Goal: Task Accomplishment & Management: Manage account settings

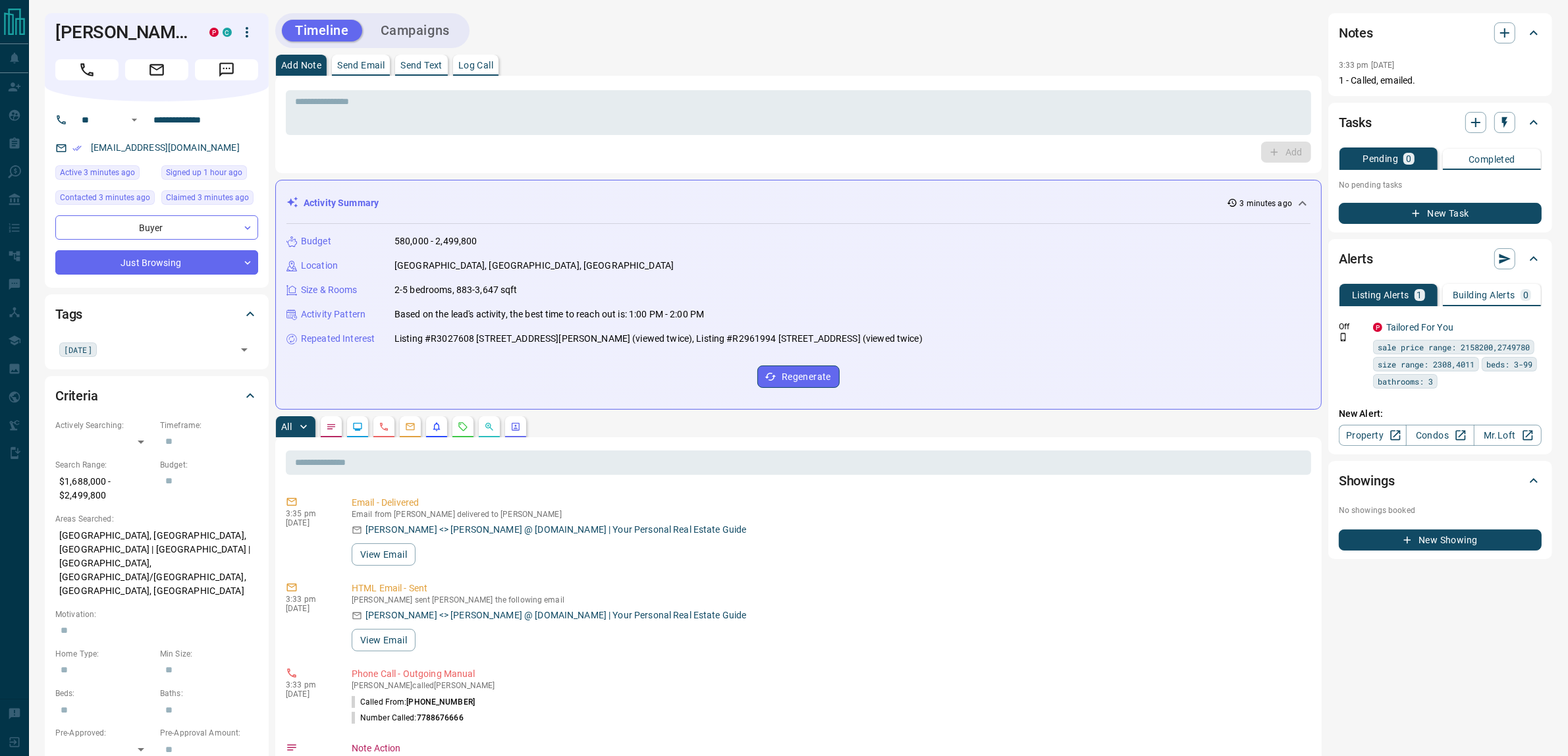
click at [418, 31] on button "Campaigns" at bounding box center [415, 30] width 95 height 22
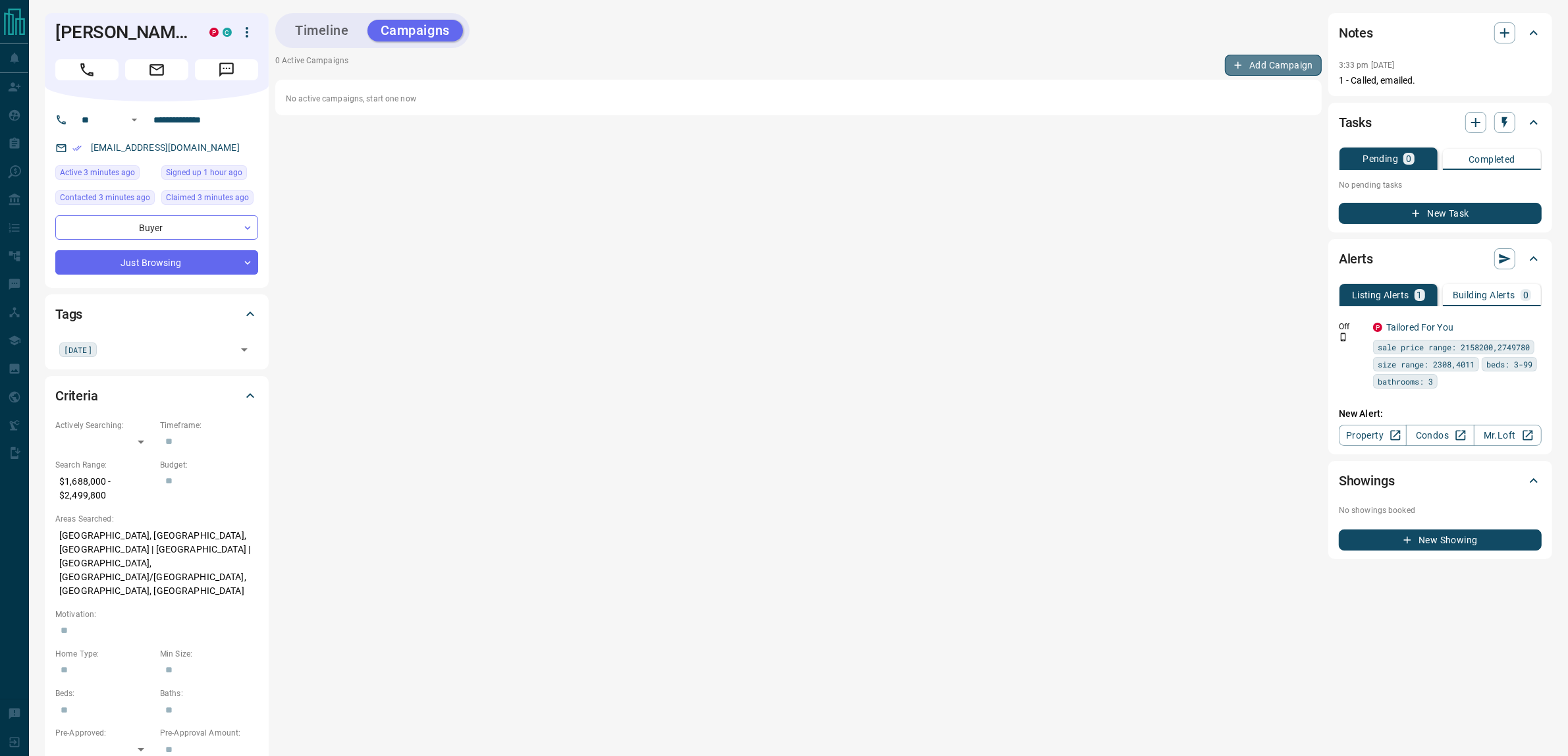
click at [1255, 63] on button "Add Campaign" at bounding box center [1273, 65] width 97 height 21
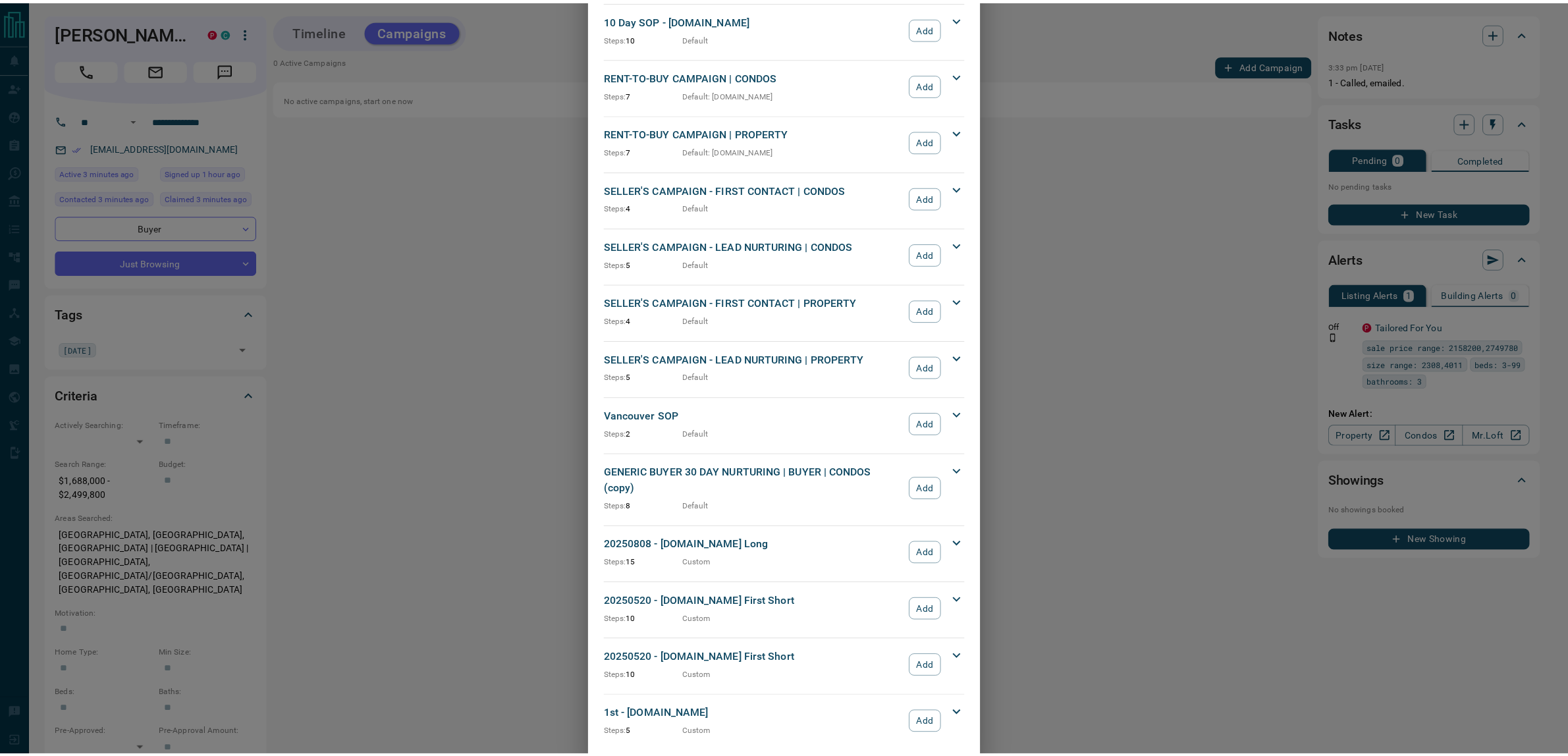
scroll to position [1010, 0]
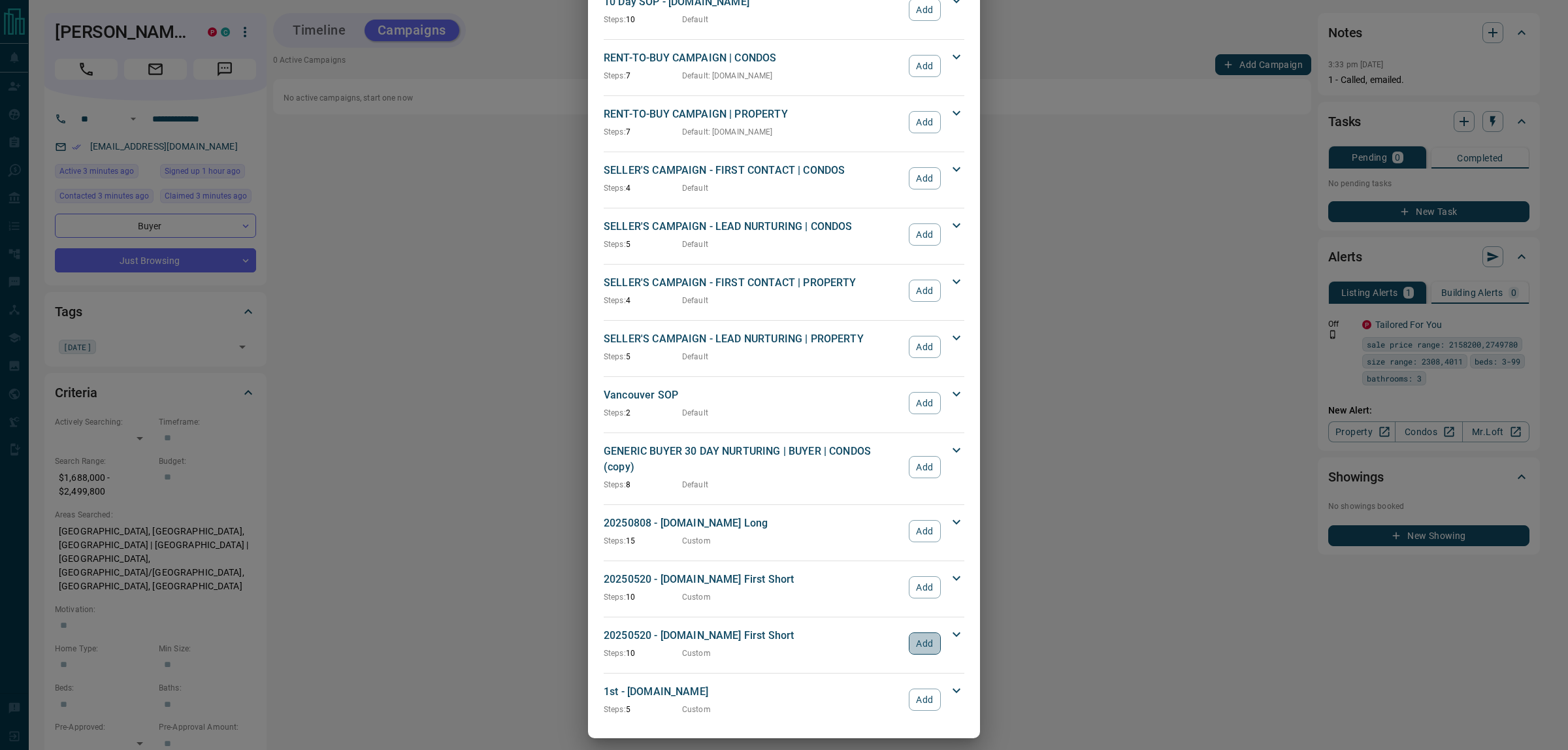
click at [918, 641] on button "Add" at bounding box center [924, 644] width 32 height 22
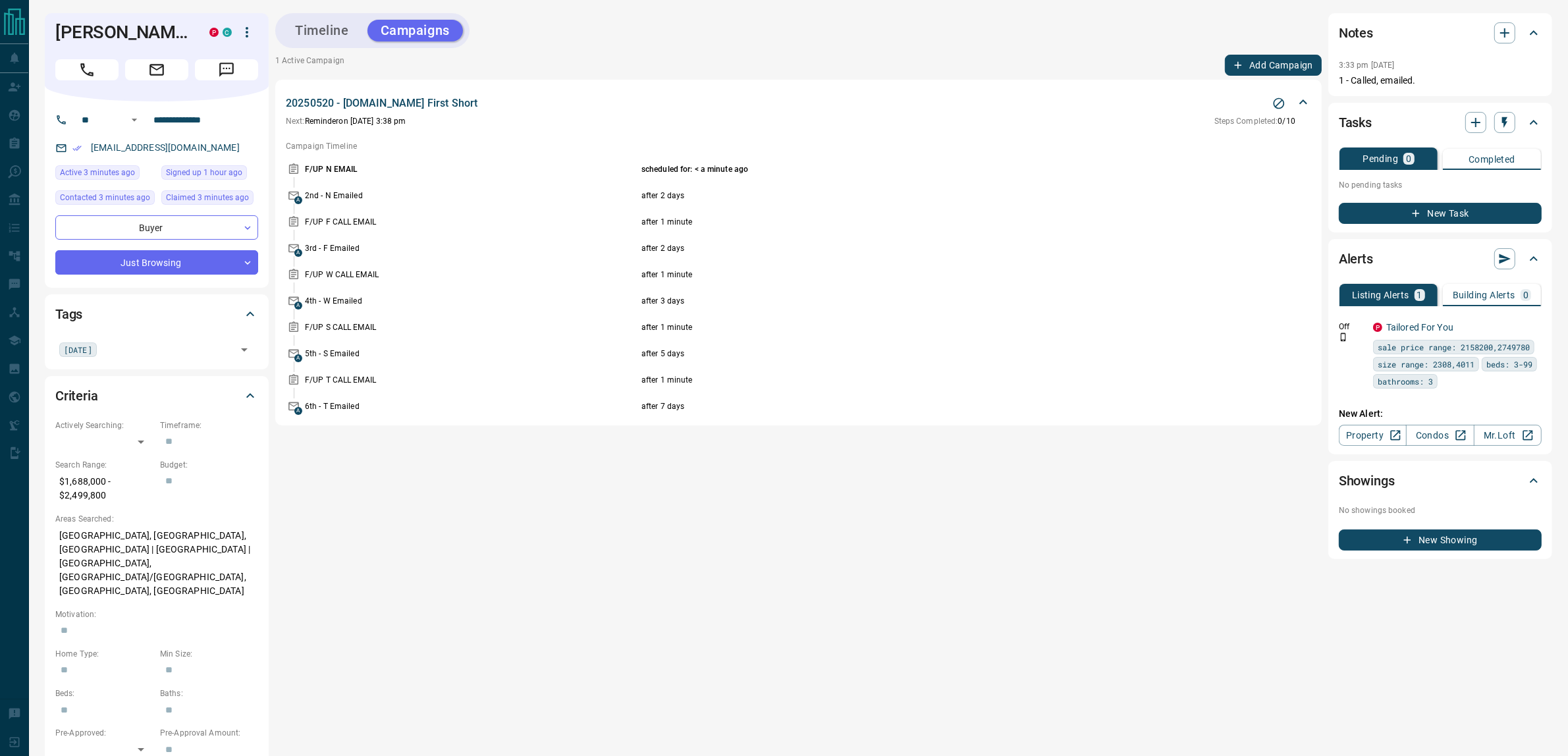
click at [1420, 212] on icon "button" at bounding box center [1416, 214] width 12 height 12
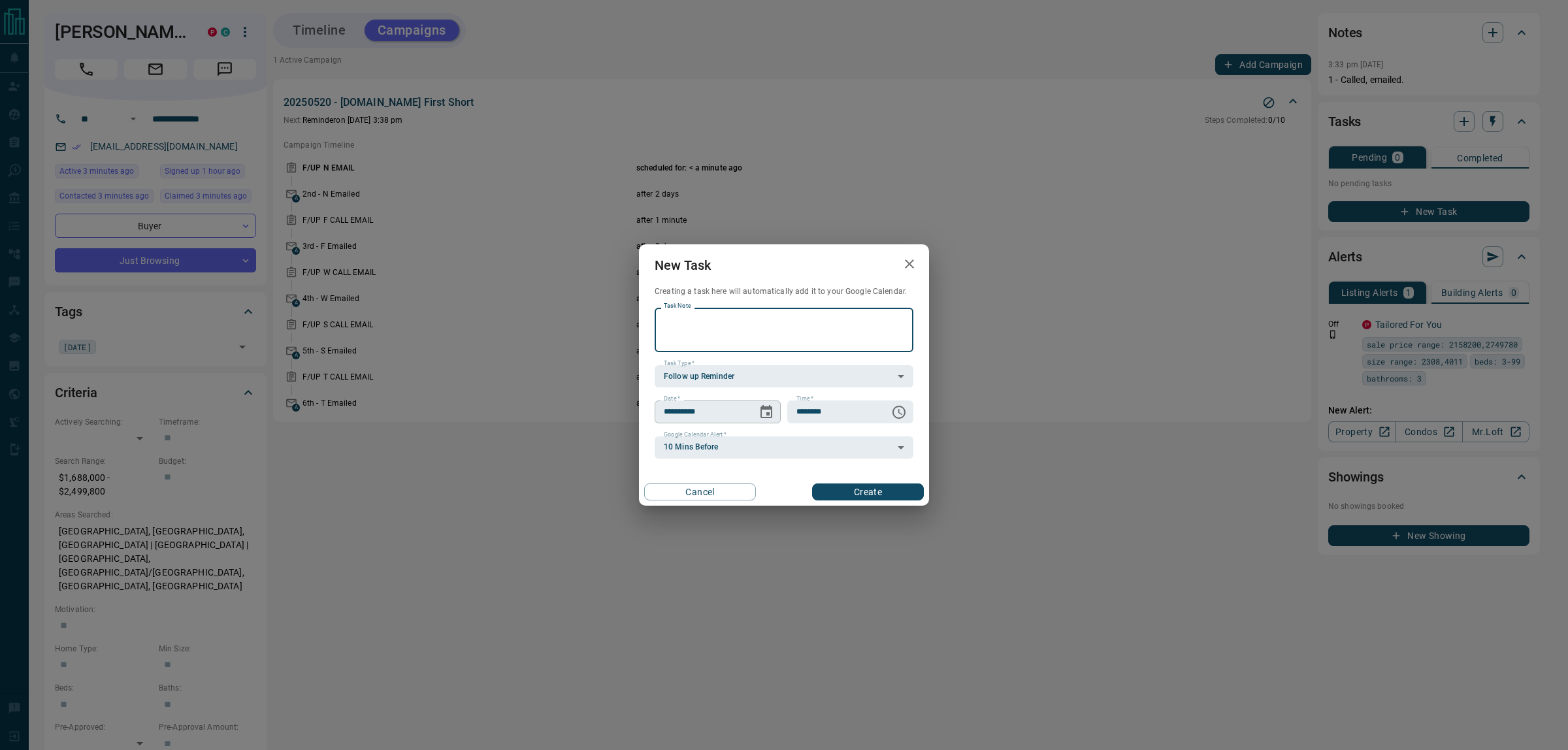
paste textarea "**********"
type textarea "**********"
click at [769, 412] on icon "Choose date, selected date is Aug 14, 2025" at bounding box center [767, 411] width 12 height 13
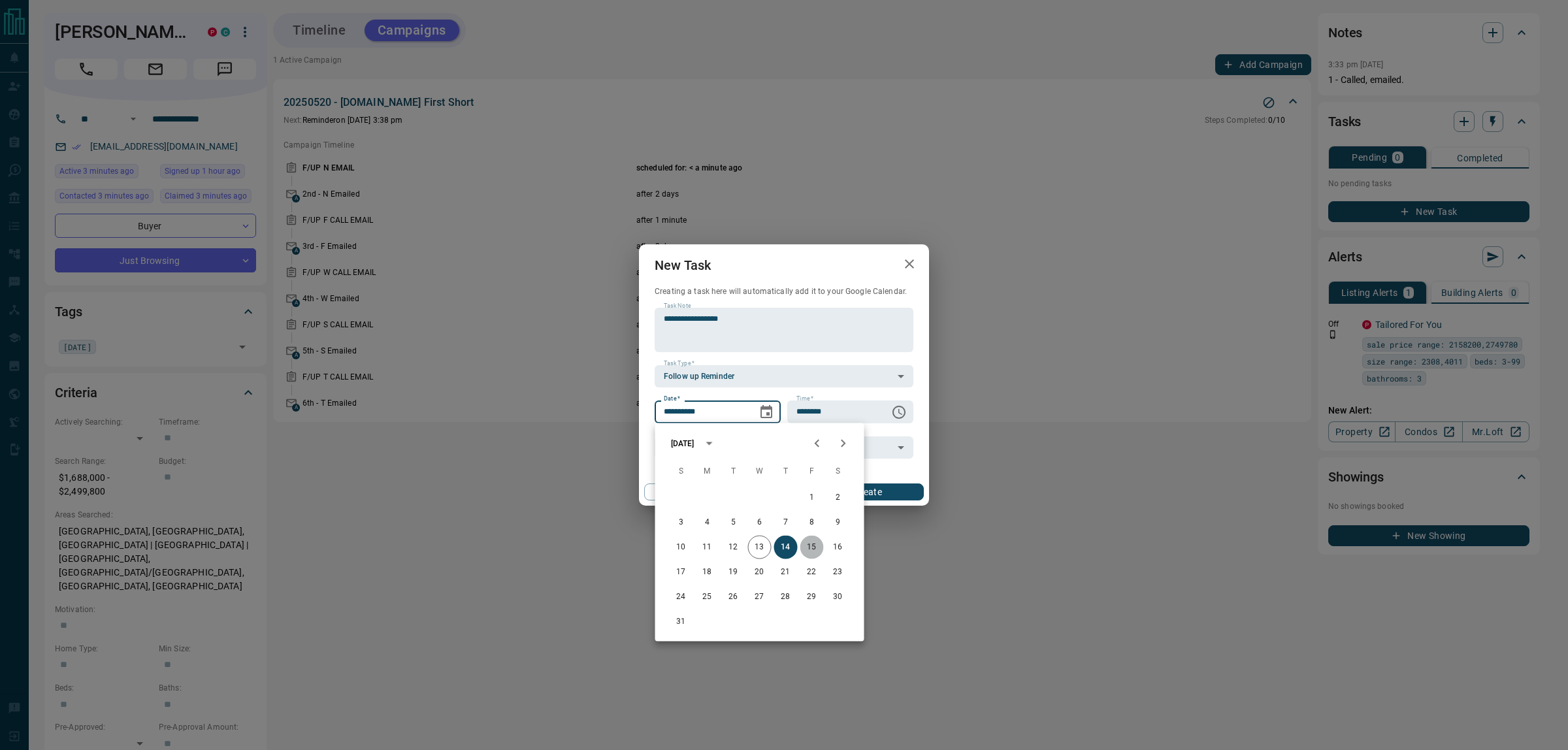
click at [807, 543] on button "15" at bounding box center [813, 548] width 24 height 24
type input "**********"
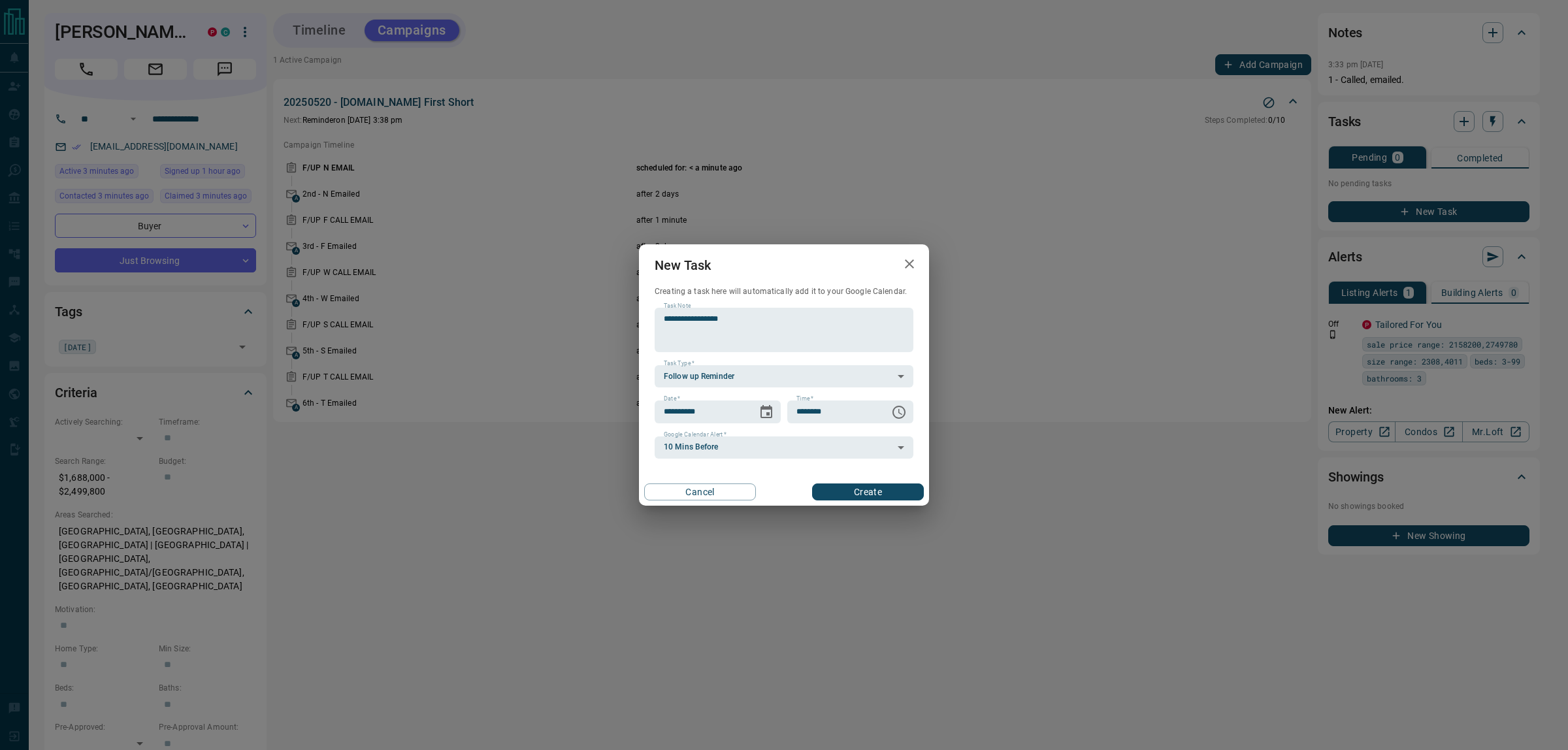
click at [860, 492] on button "Create" at bounding box center [868, 492] width 112 height 17
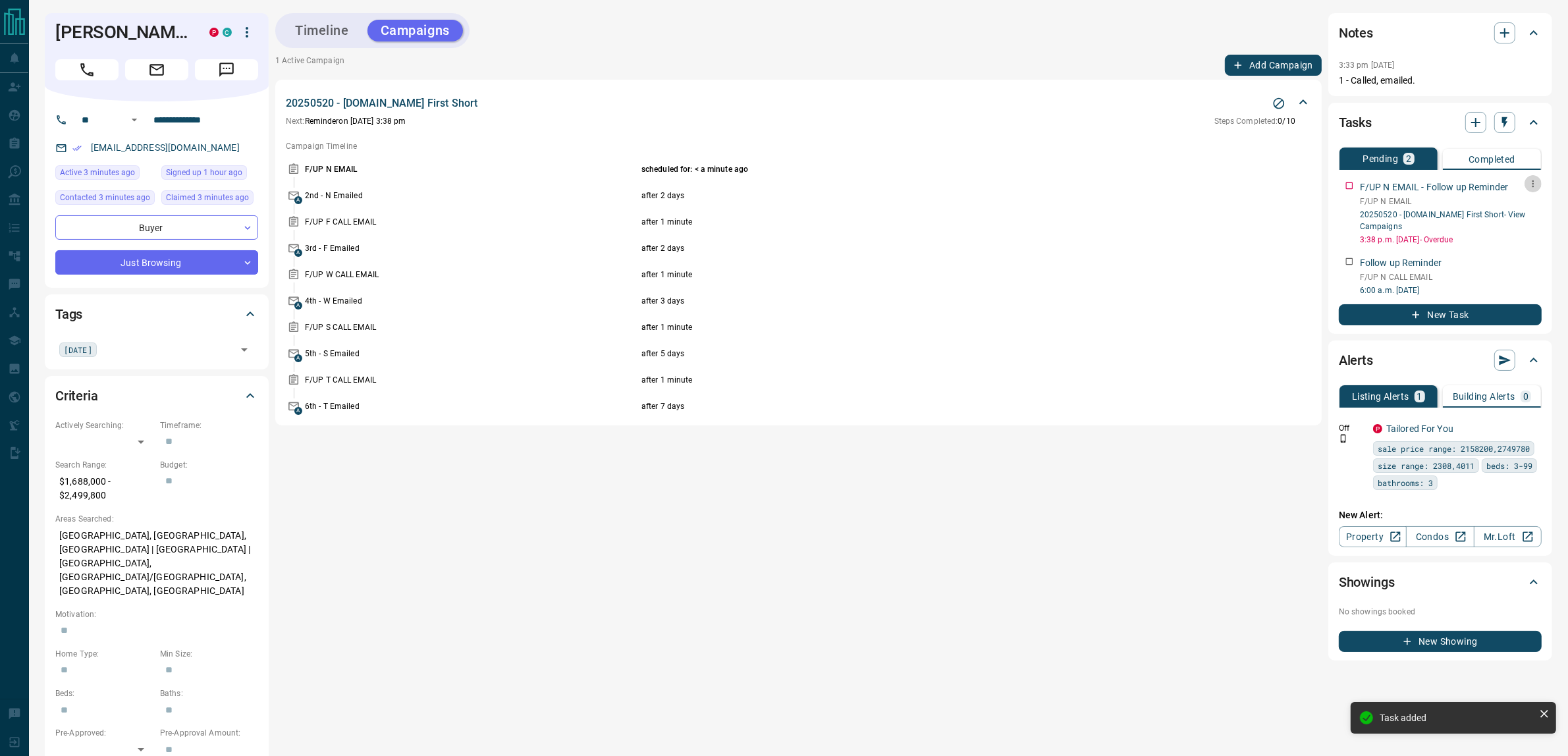
drag, startPoint x: 1534, startPoint y: 186, endPoint x: 1525, endPoint y: 224, distance: 39.1
click at [1532, 193] on div "F/UP N EMAIL - Follow up Reminder F/UP N EMAIL 20250520 - [DOMAIN_NAME] First S…" at bounding box center [1440, 211] width 202 height 70
click at [1532, 191] on button "button" at bounding box center [1533, 184] width 17 height 17
click at [1522, 223] on li "Delete" at bounding box center [1512, 228] width 58 height 20
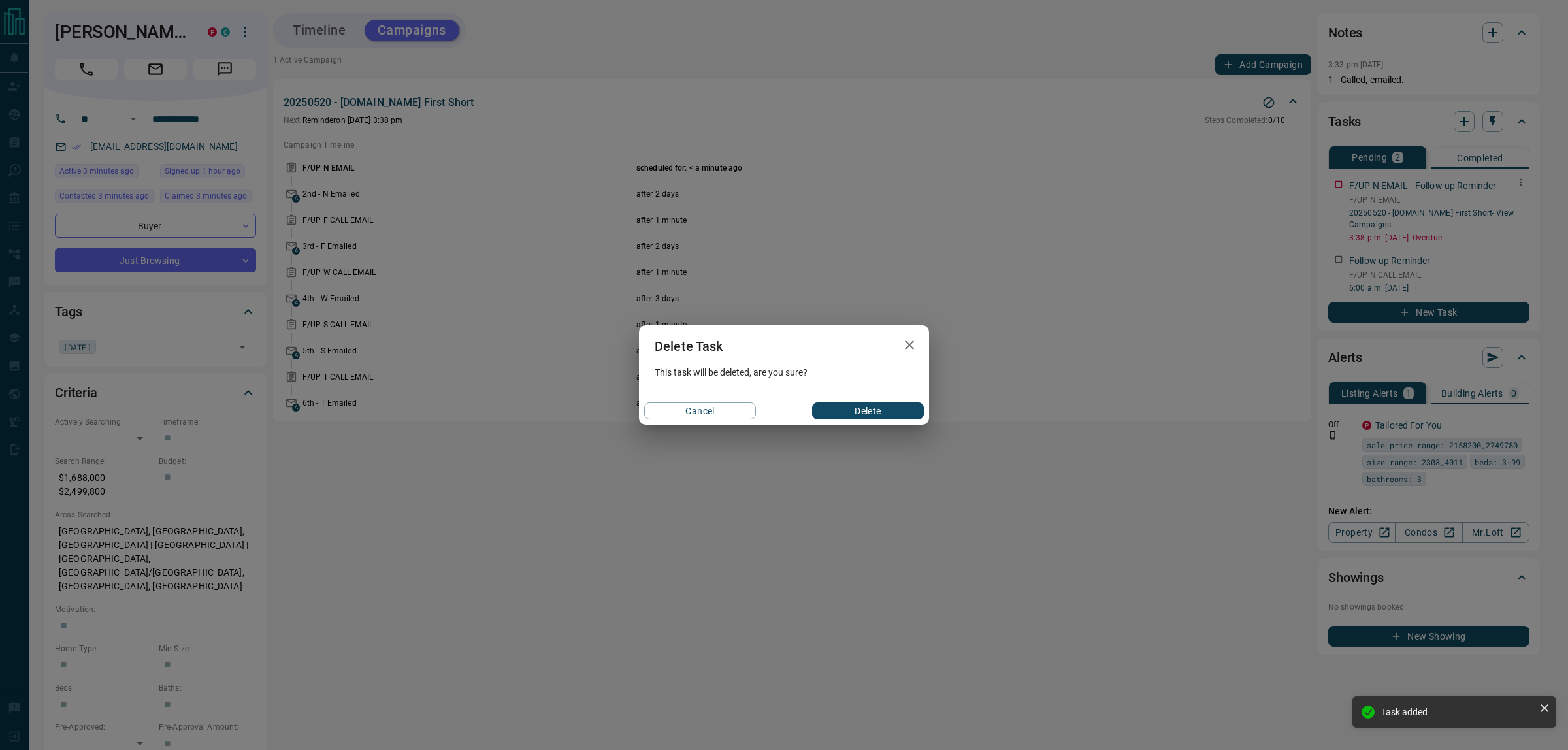
click at [856, 409] on button "Delete" at bounding box center [868, 411] width 112 height 17
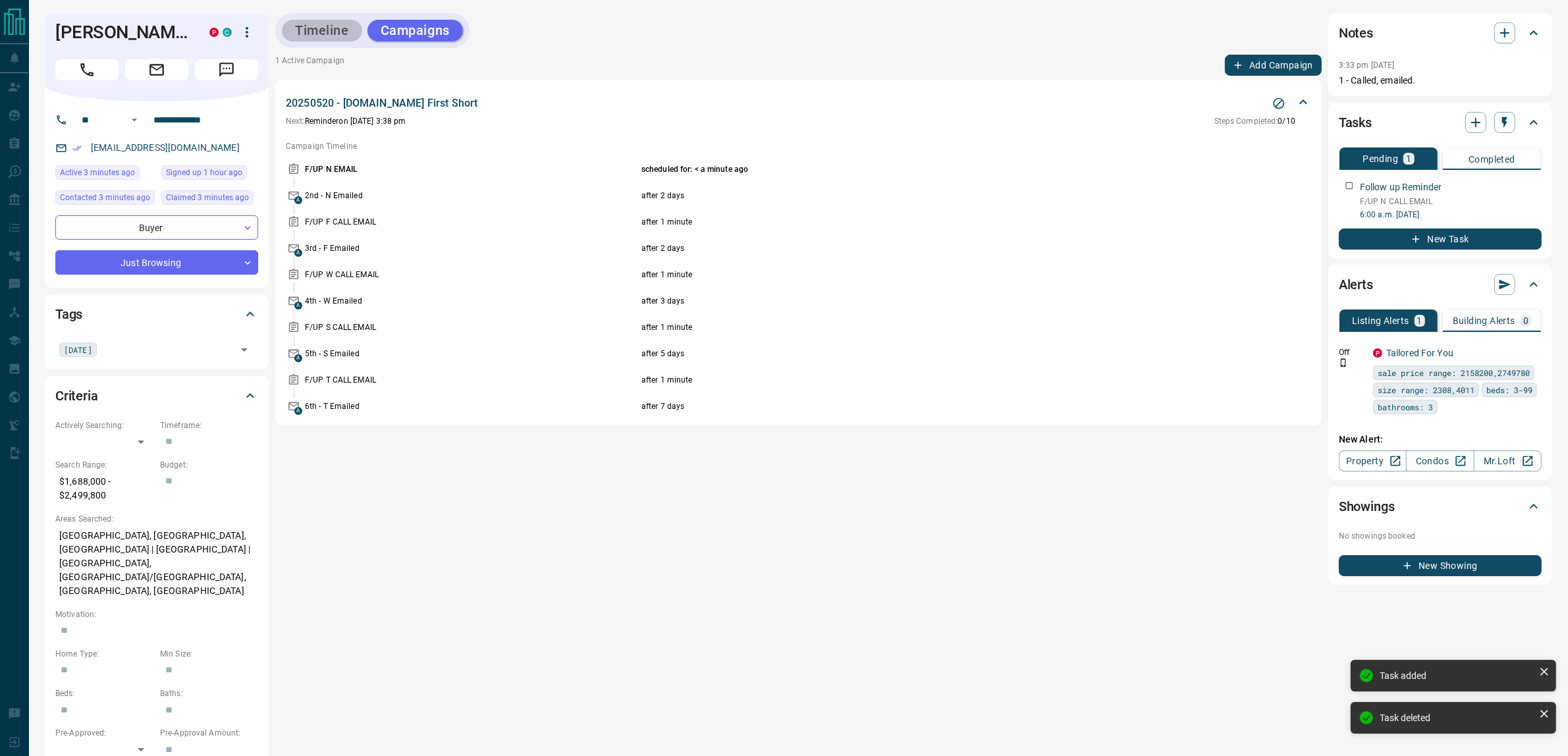
click at [316, 38] on button "Timeline" at bounding box center [322, 30] width 80 height 22
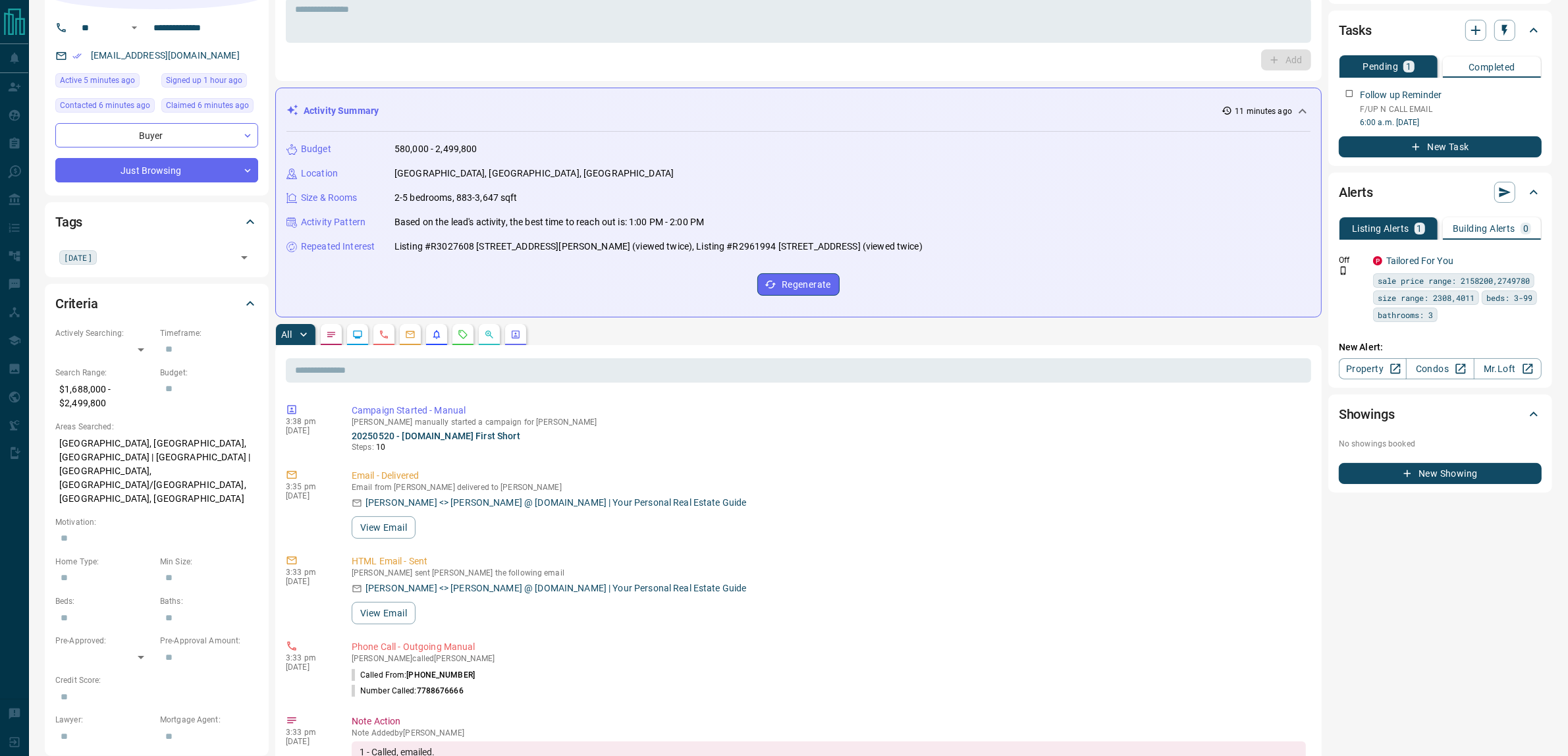
scroll to position [0, 0]
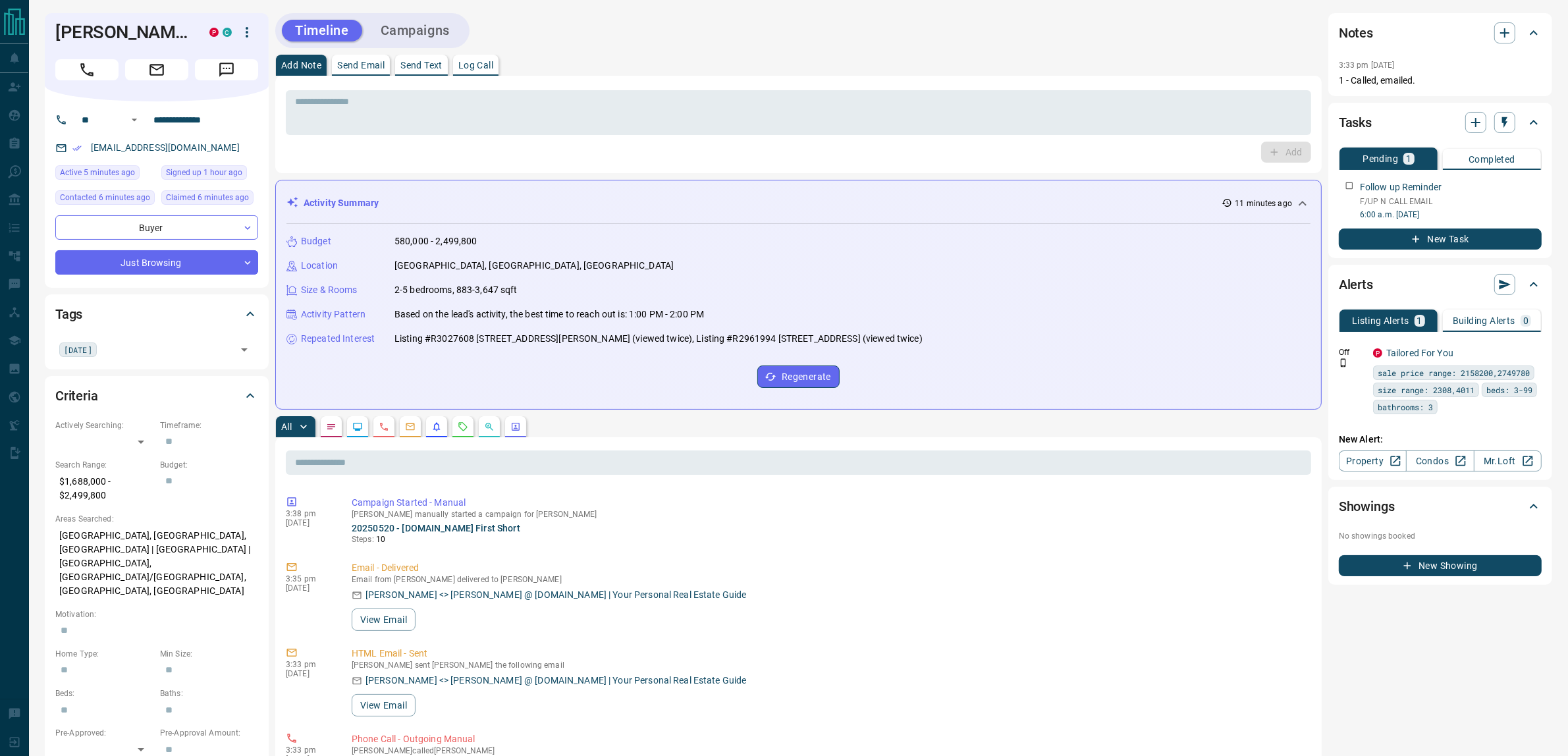
click at [70, 33] on h1 "[PERSON_NAME]" at bounding box center [122, 32] width 134 height 21
drag, startPoint x: 70, startPoint y: 33, endPoint x: 116, endPoint y: 28, distance: 46.3
click at [116, 28] on h1 "[PERSON_NAME]" at bounding box center [122, 32] width 134 height 21
copy h1 "[PERSON_NAME]"
